Goal: Task Accomplishment & Management: Manage account settings

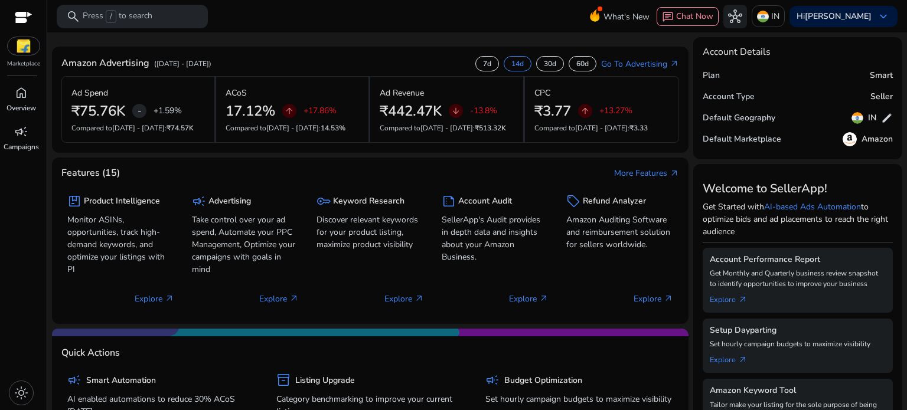
click at [22, 44] on img at bounding box center [24, 46] width 32 height 18
click at [742, 15] on span "hub" at bounding box center [735, 16] width 14 height 14
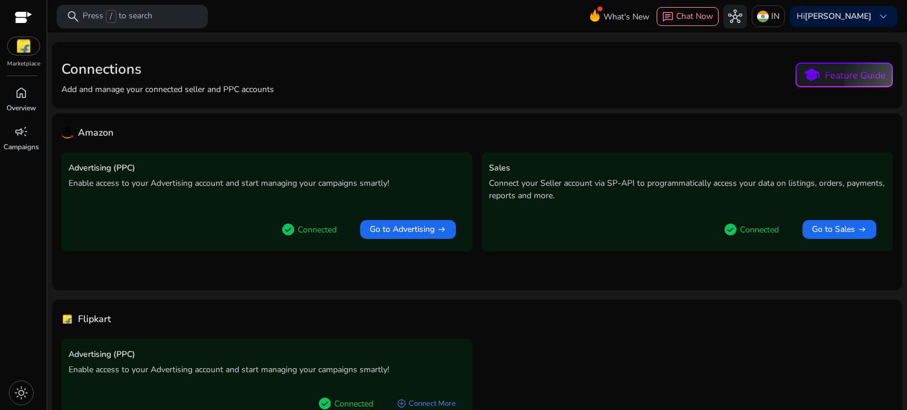
scroll to position [66, 0]
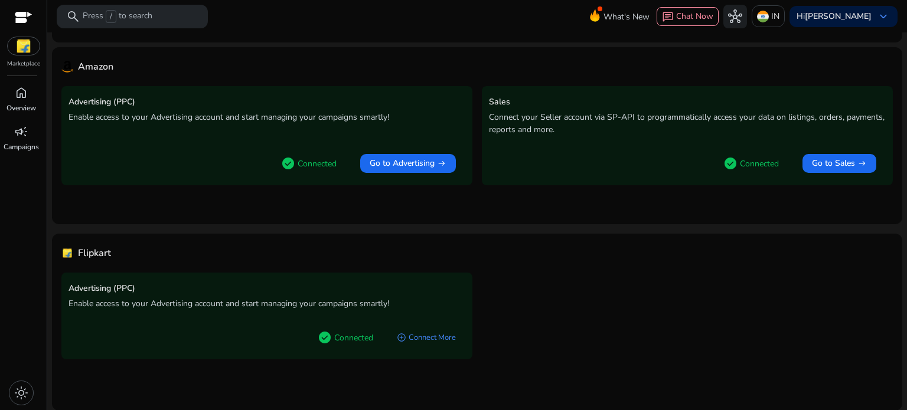
click at [323, 339] on span "check_circle" at bounding box center [325, 338] width 14 height 14
click at [359, 338] on p "Connected" at bounding box center [353, 338] width 39 height 12
click at [411, 340] on link "add_circle Connect More" at bounding box center [426, 337] width 78 height 21
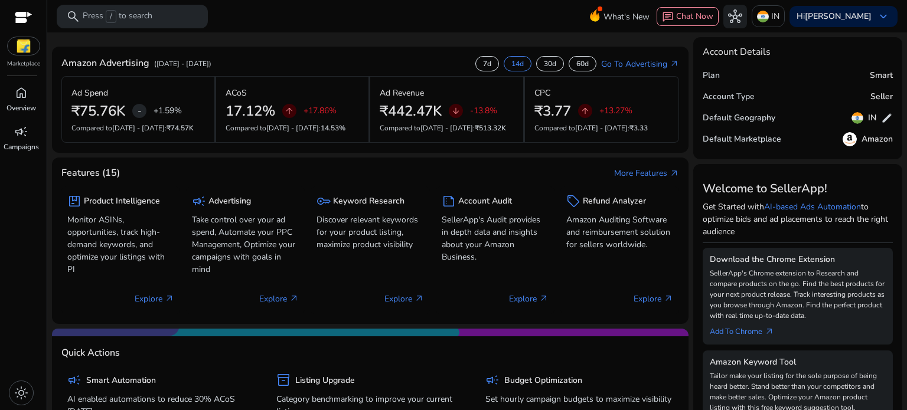
click at [19, 44] on img at bounding box center [24, 46] width 32 height 18
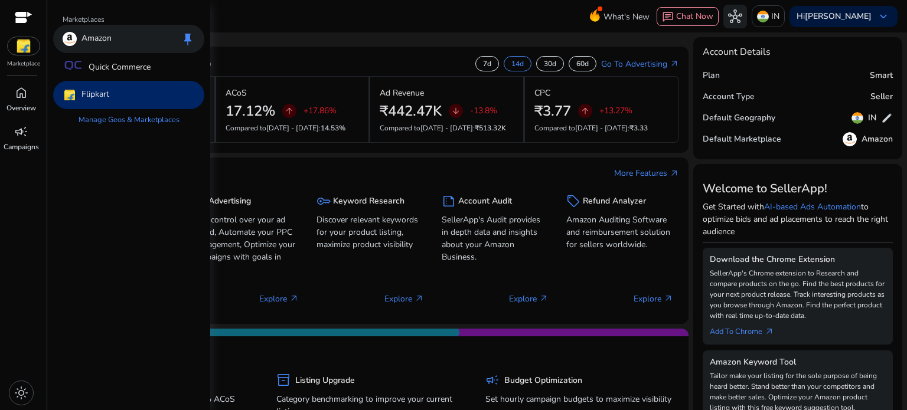
click at [115, 36] on div "Amazon keep" at bounding box center [128, 39] width 151 height 28
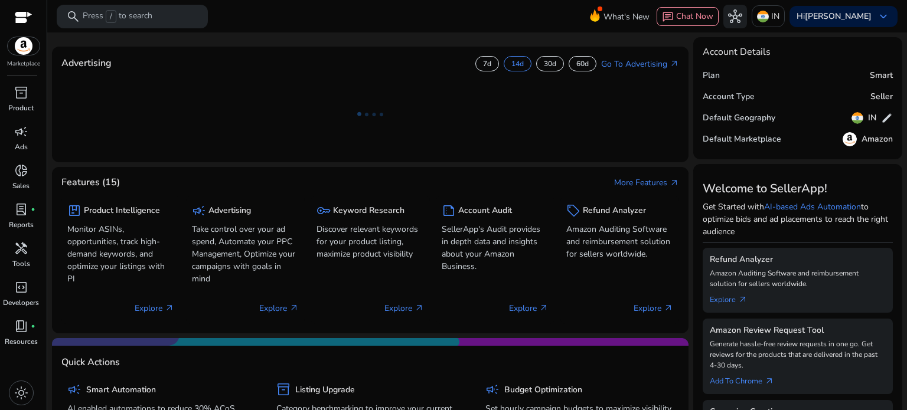
click at [23, 44] on img at bounding box center [24, 46] width 32 height 18
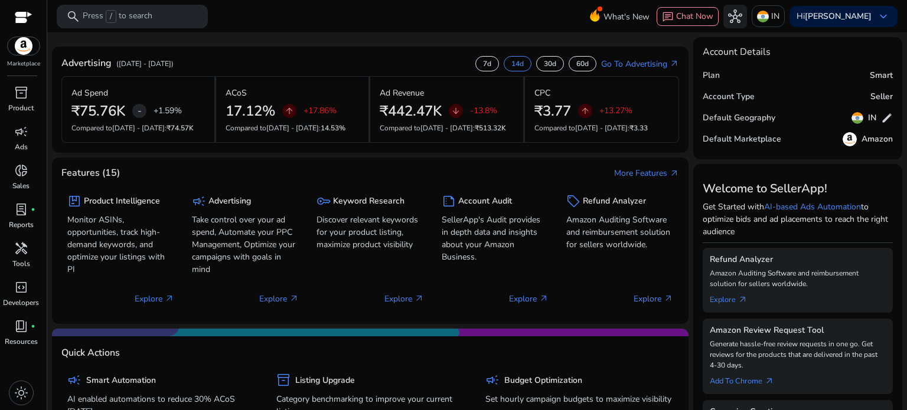
click at [22, 45] on img at bounding box center [24, 46] width 32 height 18
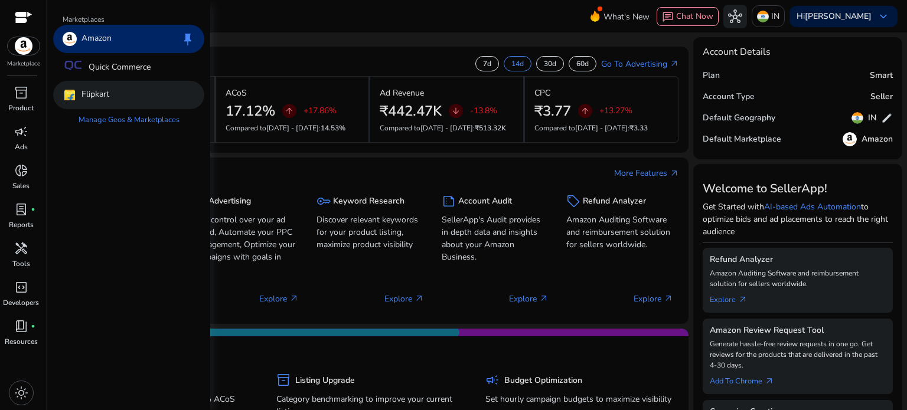
click at [133, 90] on div "Flipkart" at bounding box center [128, 95] width 151 height 28
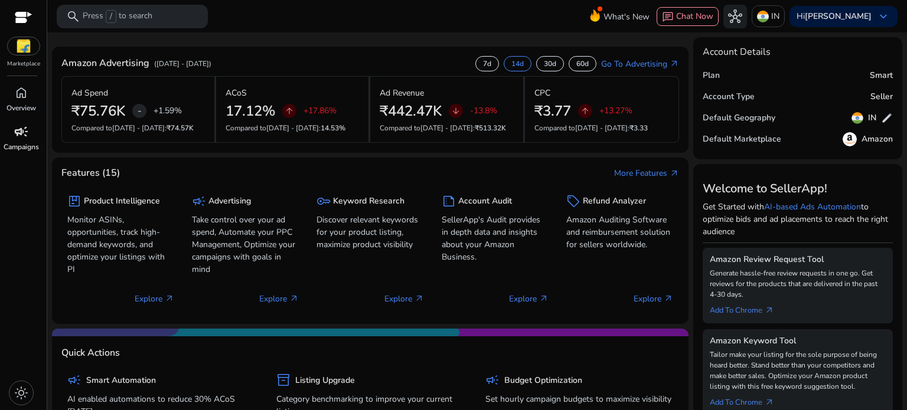
click at [21, 135] on span "campaign" at bounding box center [21, 132] width 14 height 14
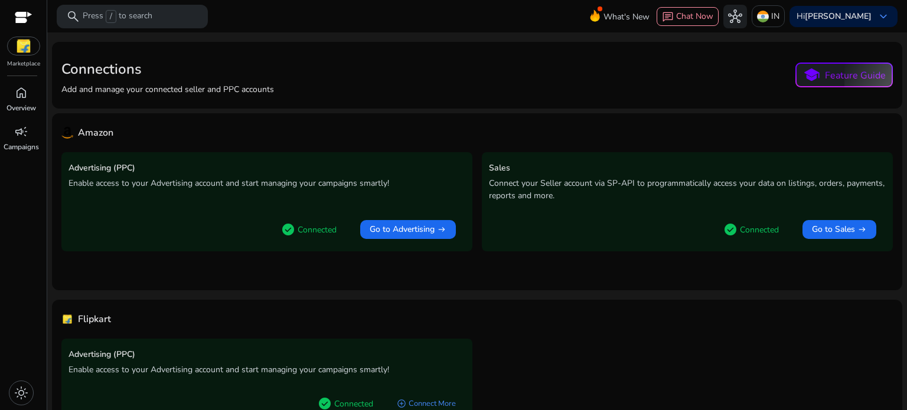
scroll to position [66, 0]
